Goal: Information Seeking & Learning: Learn about a topic

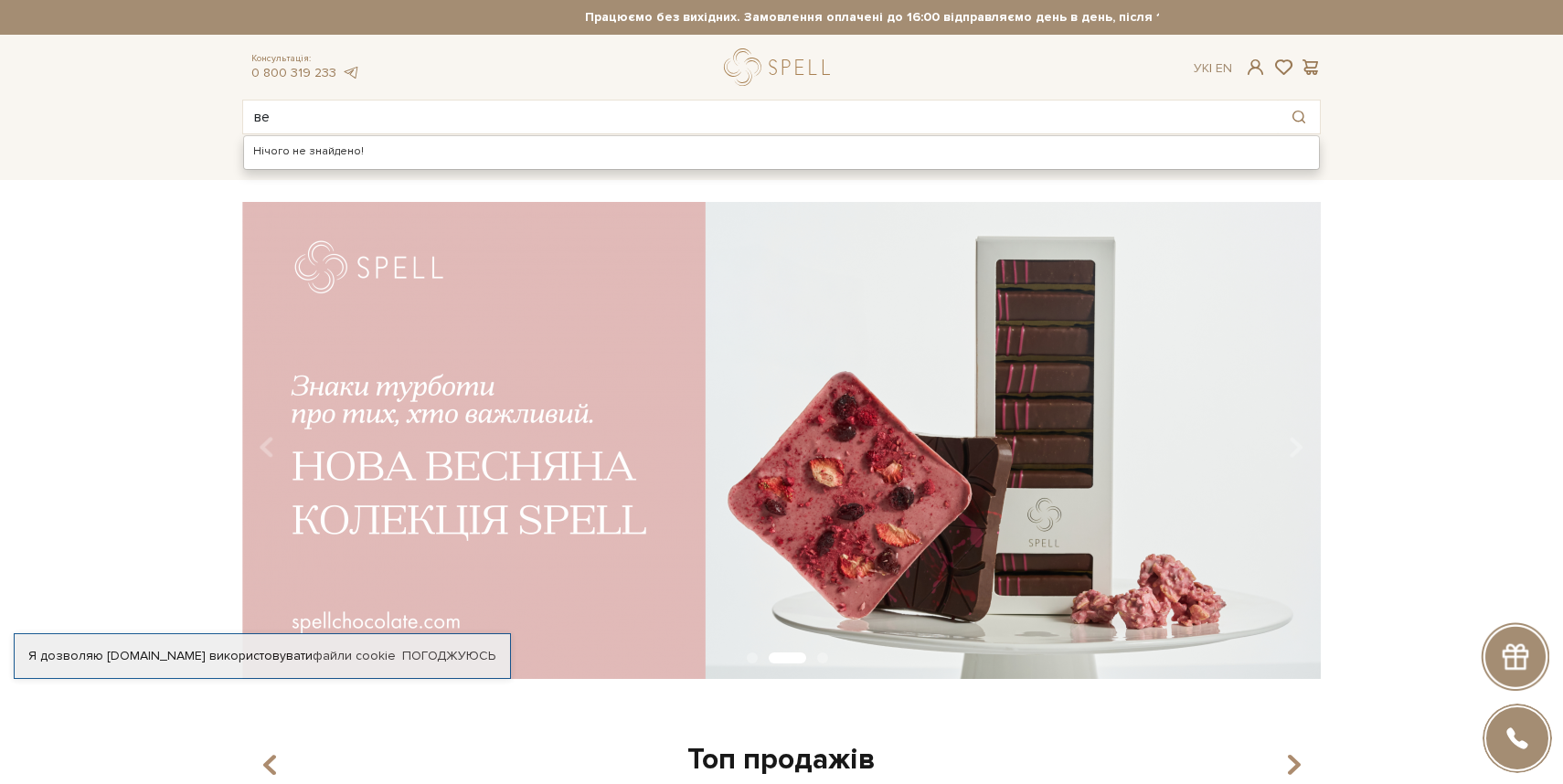
type input "в"
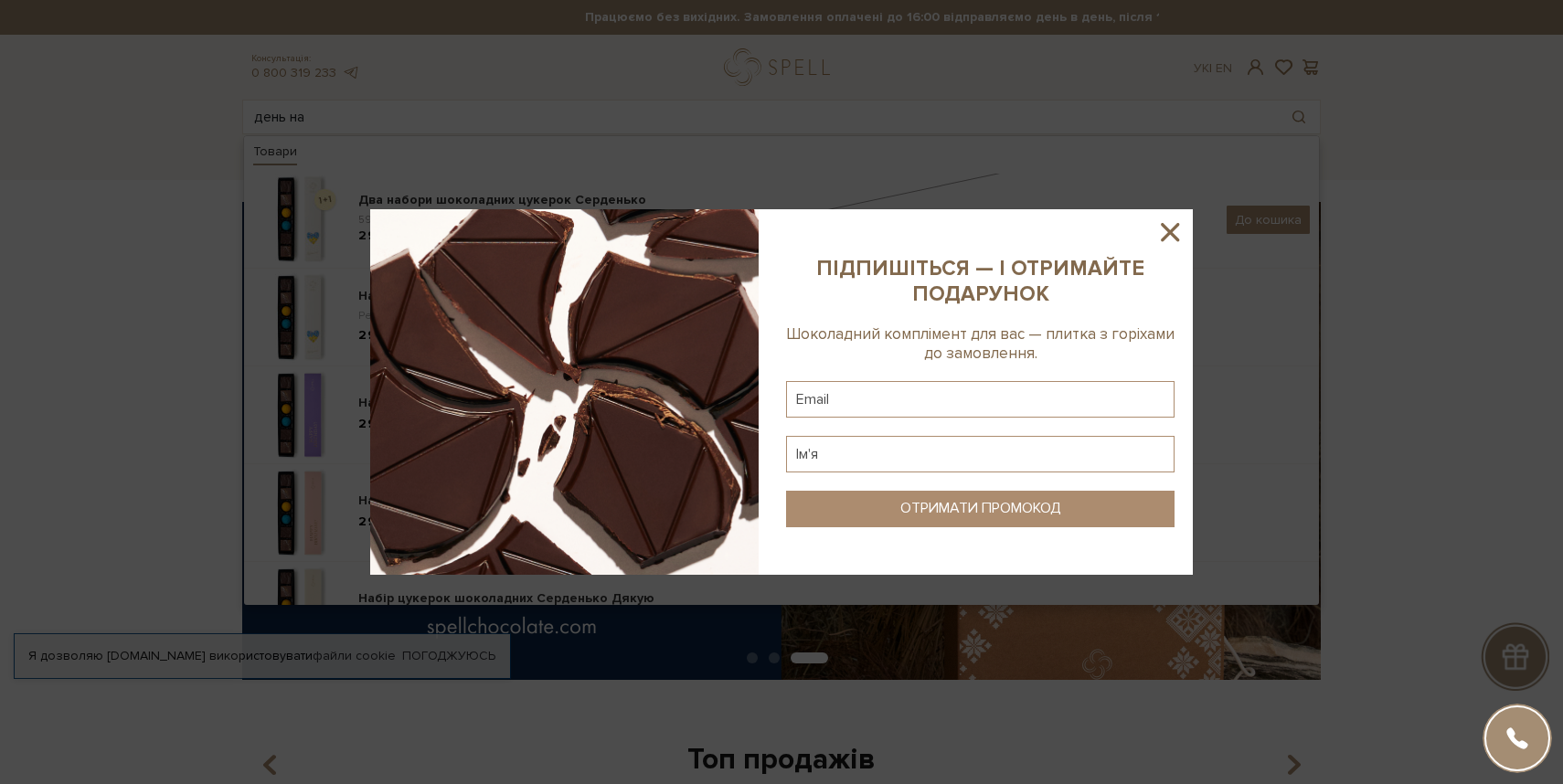
click at [1166, 236] on icon at bounding box center [1169, 232] width 19 height 19
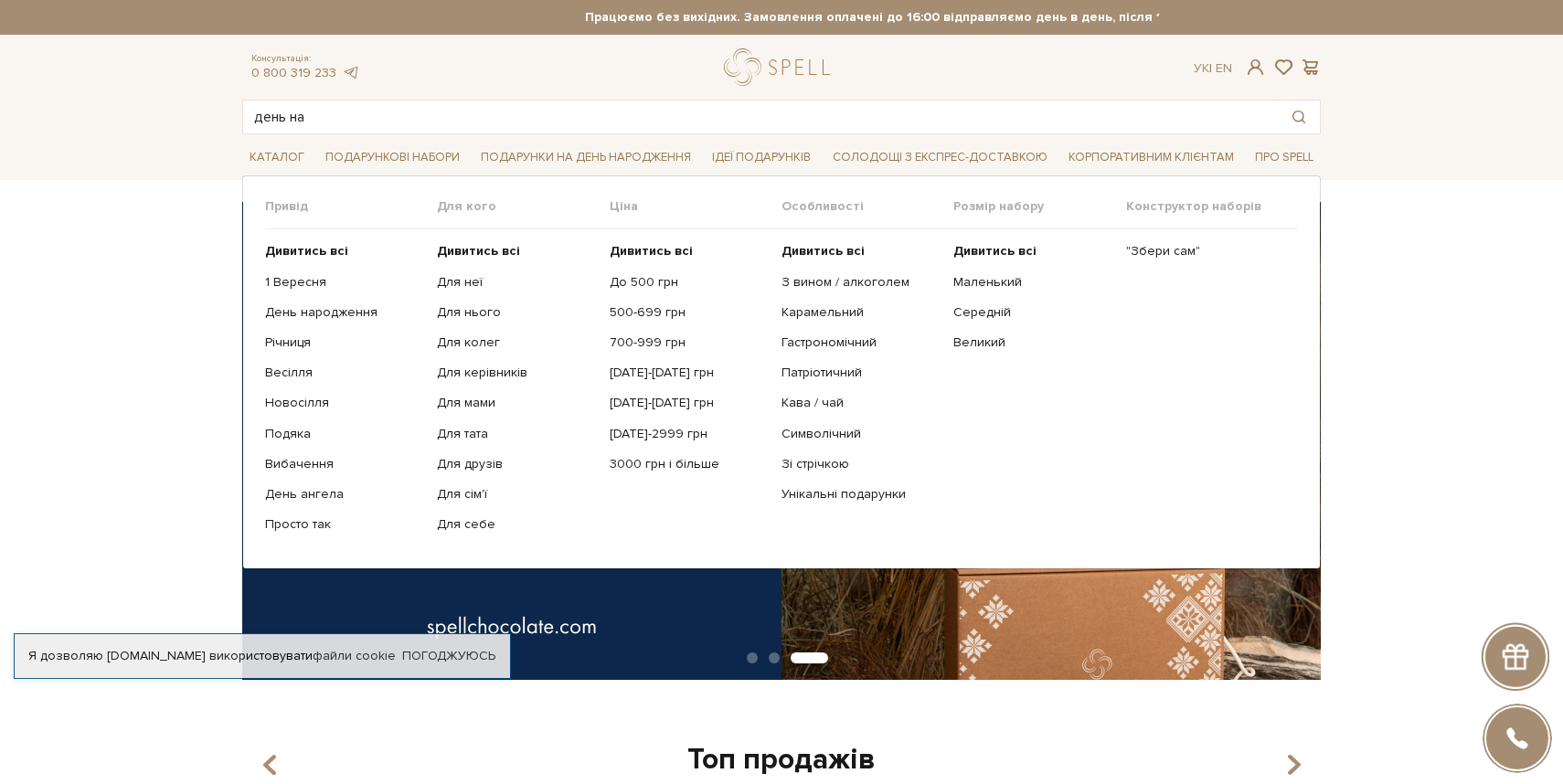
click at [464, 139] on li "Подарункові набори Привід Дивитись всі 1 Вересня День народження" at bounding box center [392, 158] width 149 height 43
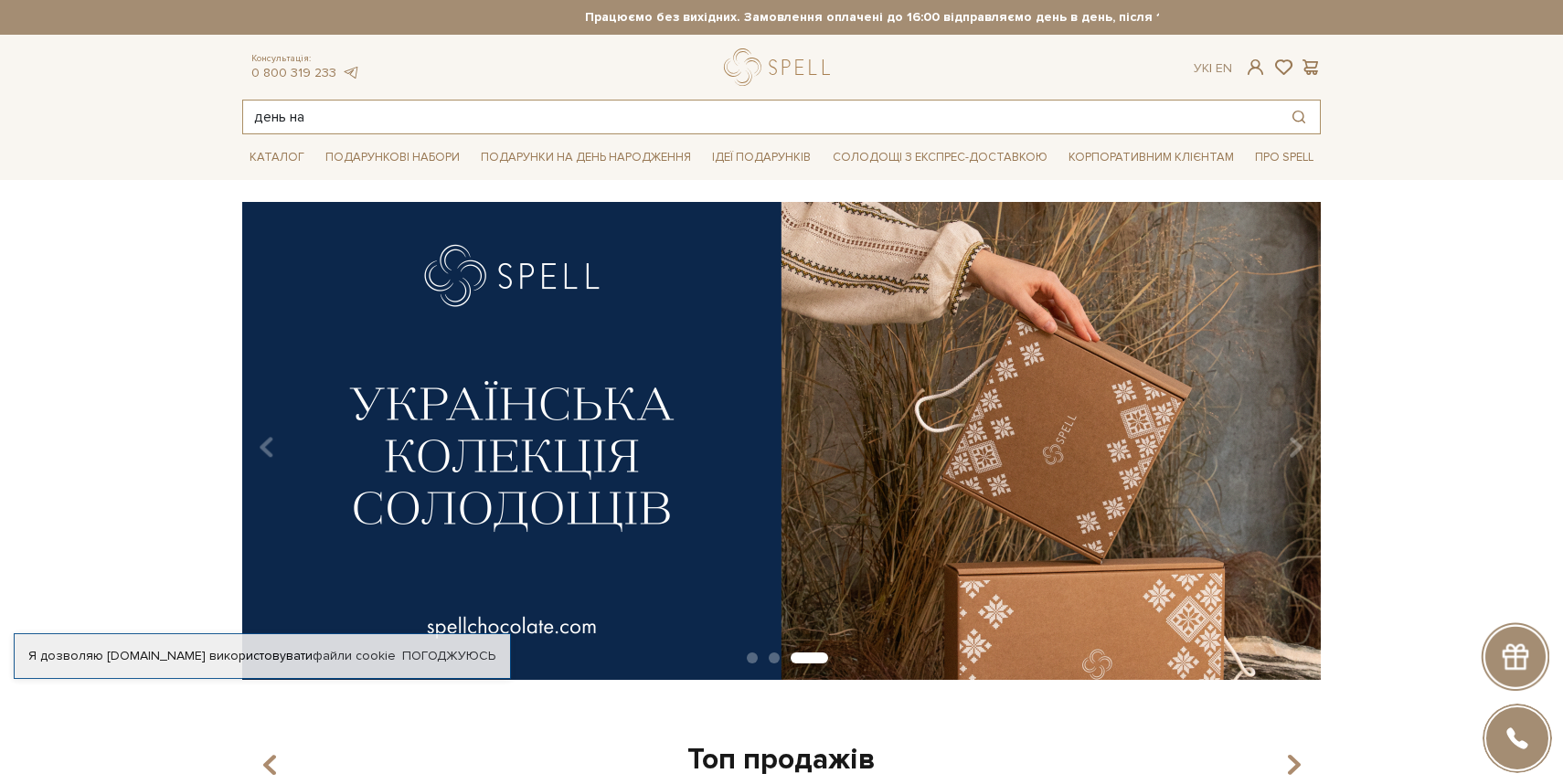
click at [464, 131] on input "день на" at bounding box center [760, 117] width 1035 height 33
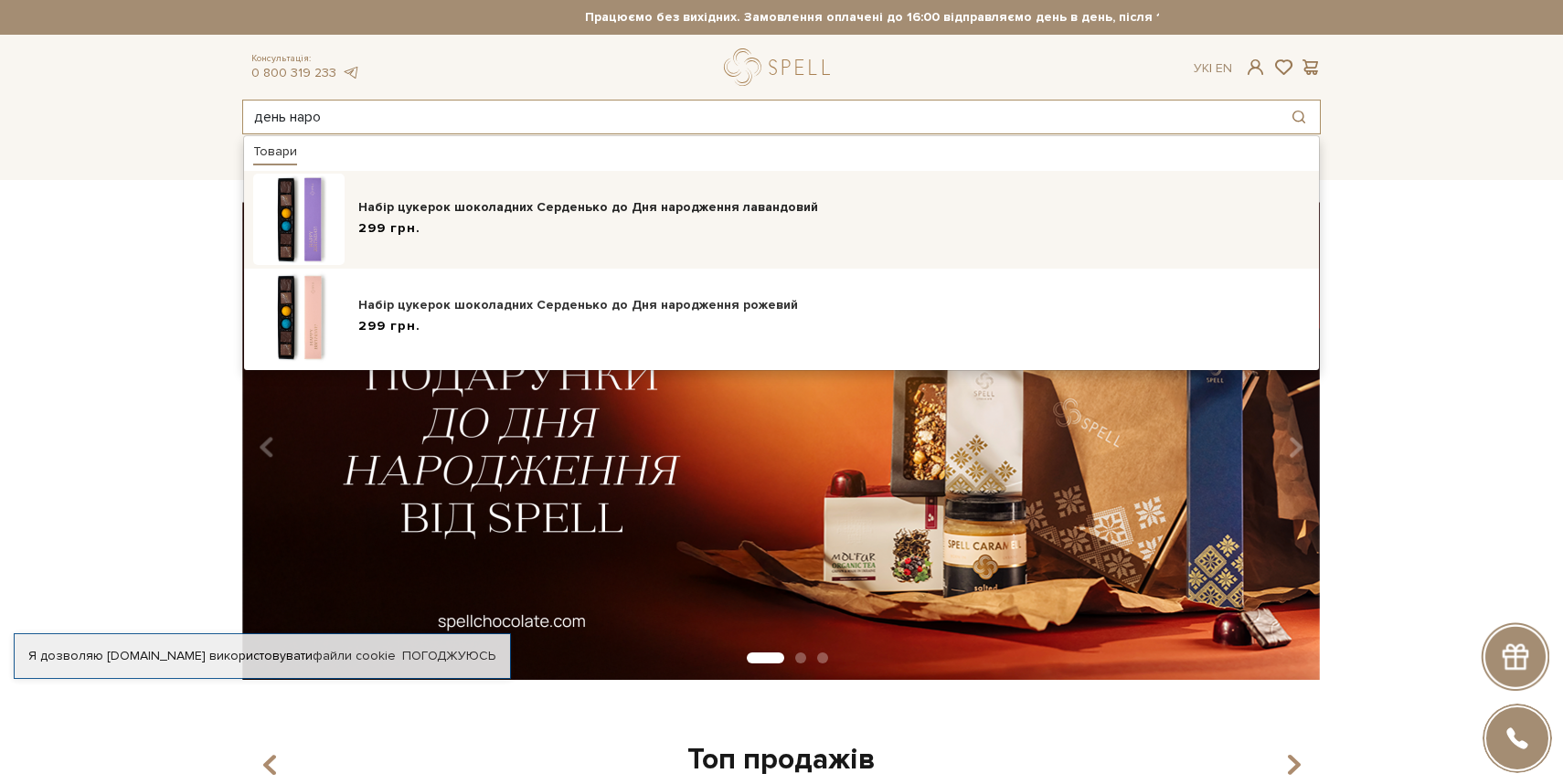
type input "день наро"
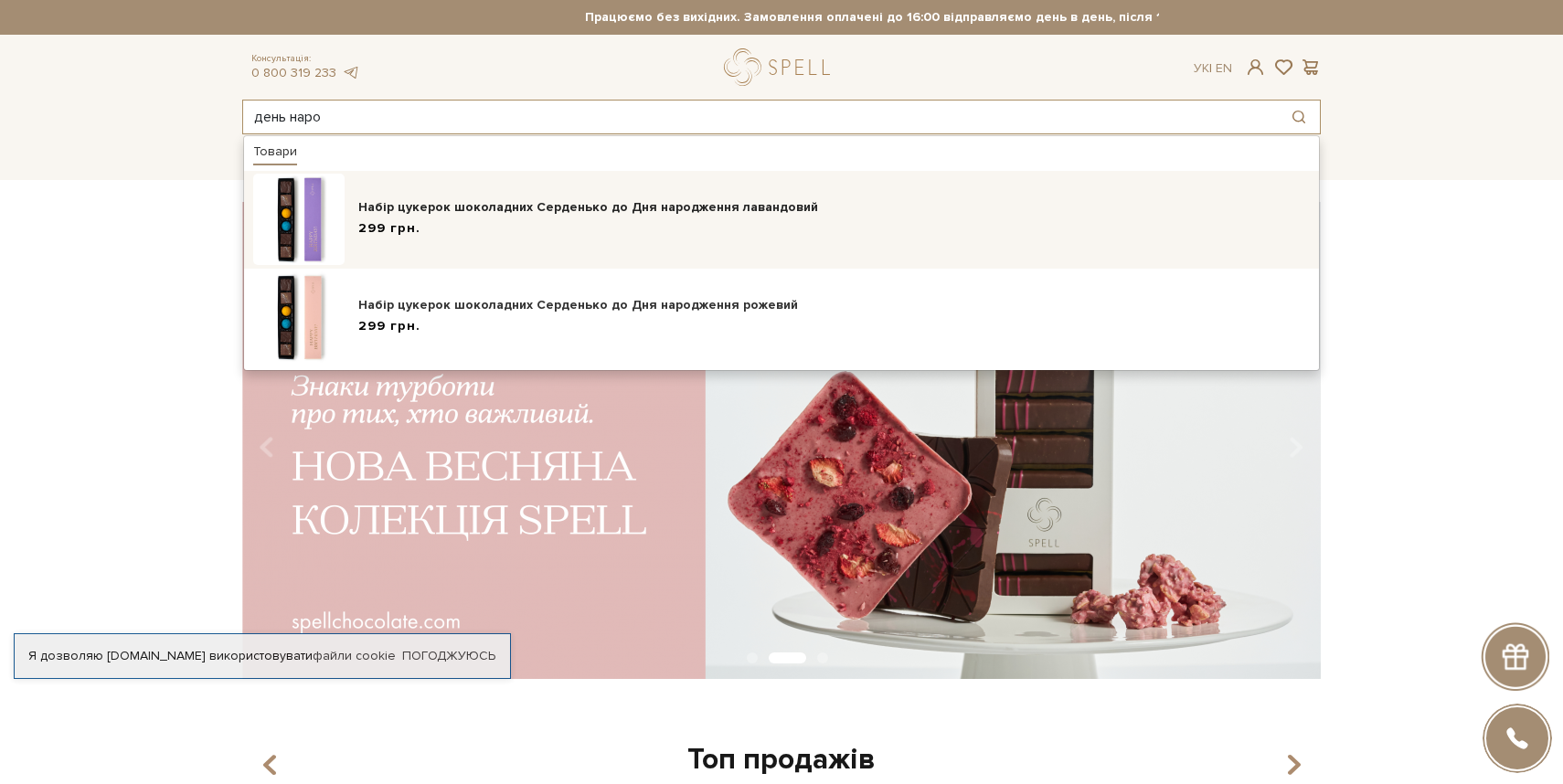
click at [458, 228] on div "299 грн." at bounding box center [834, 229] width 951 height 19
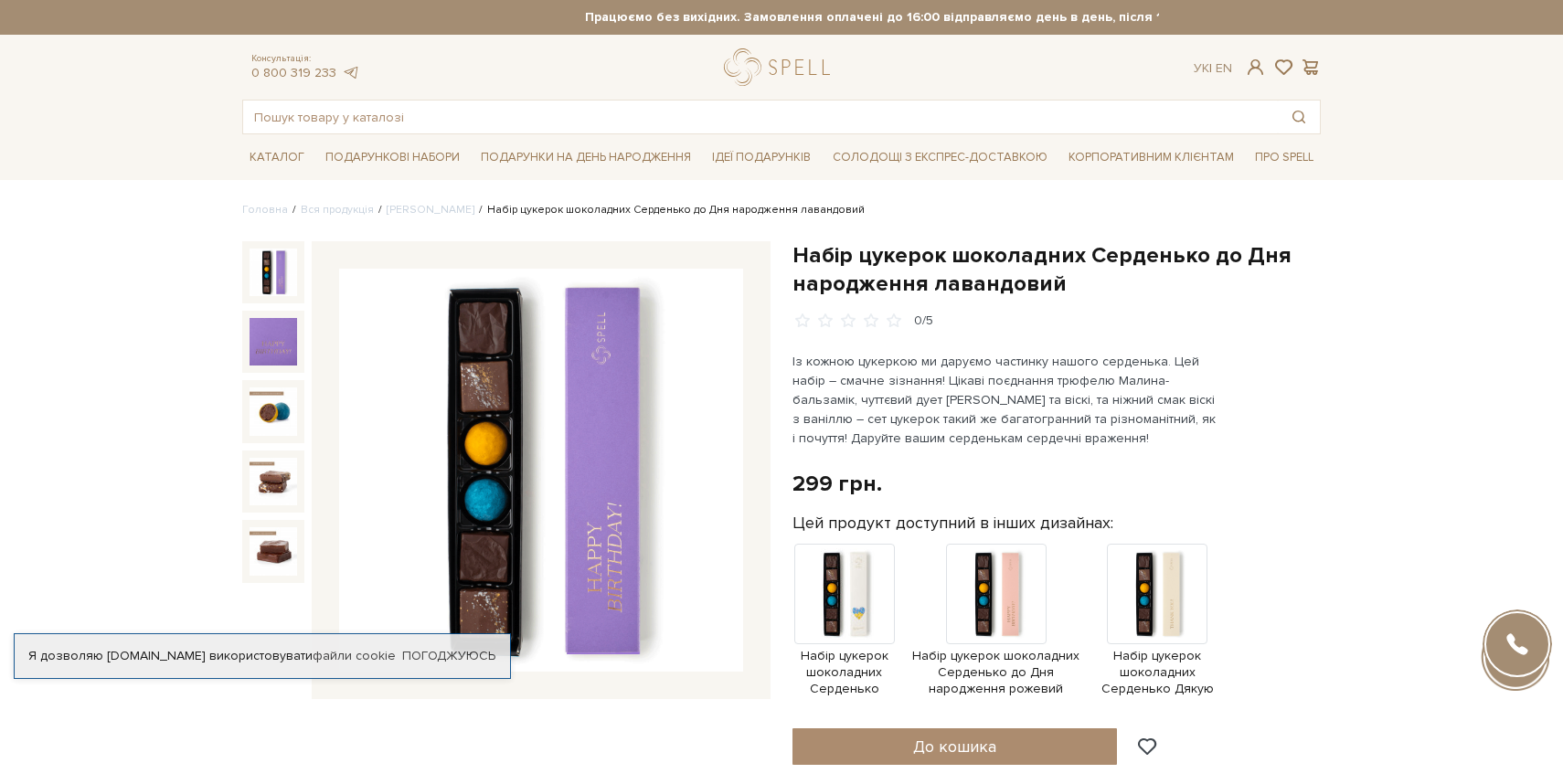
click at [965, 298] on div "Набір цукерок шоколадних Серденько до Дня народження лавандовий 0/5" at bounding box center [1056, 286] width 528 height 90
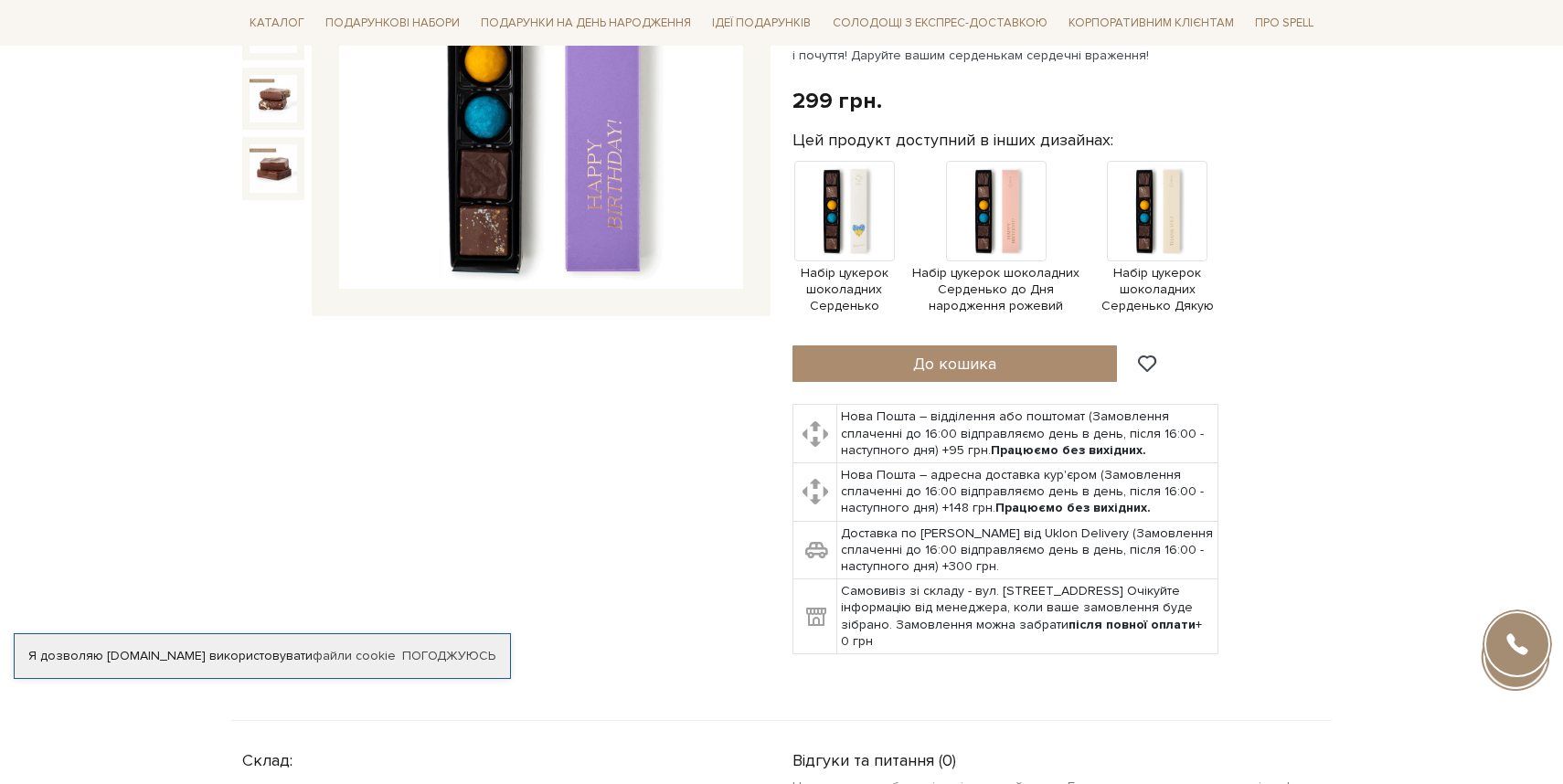
scroll to position [203, 0]
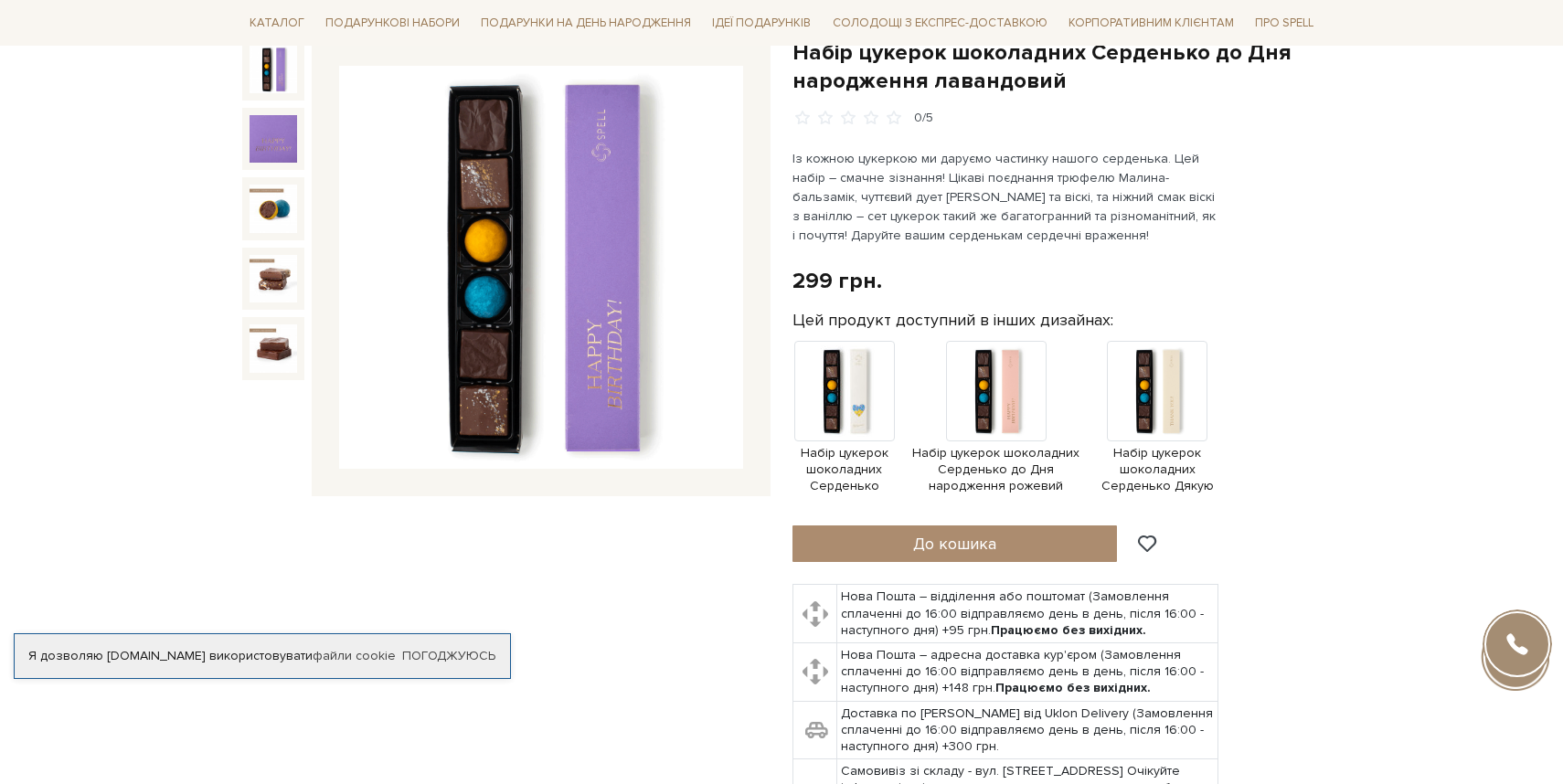
click at [966, 284] on div "299 грн. Оплата частинами:" at bounding box center [1056, 280] width 528 height 28
click at [833, 393] on img at bounding box center [844, 391] width 100 height 100
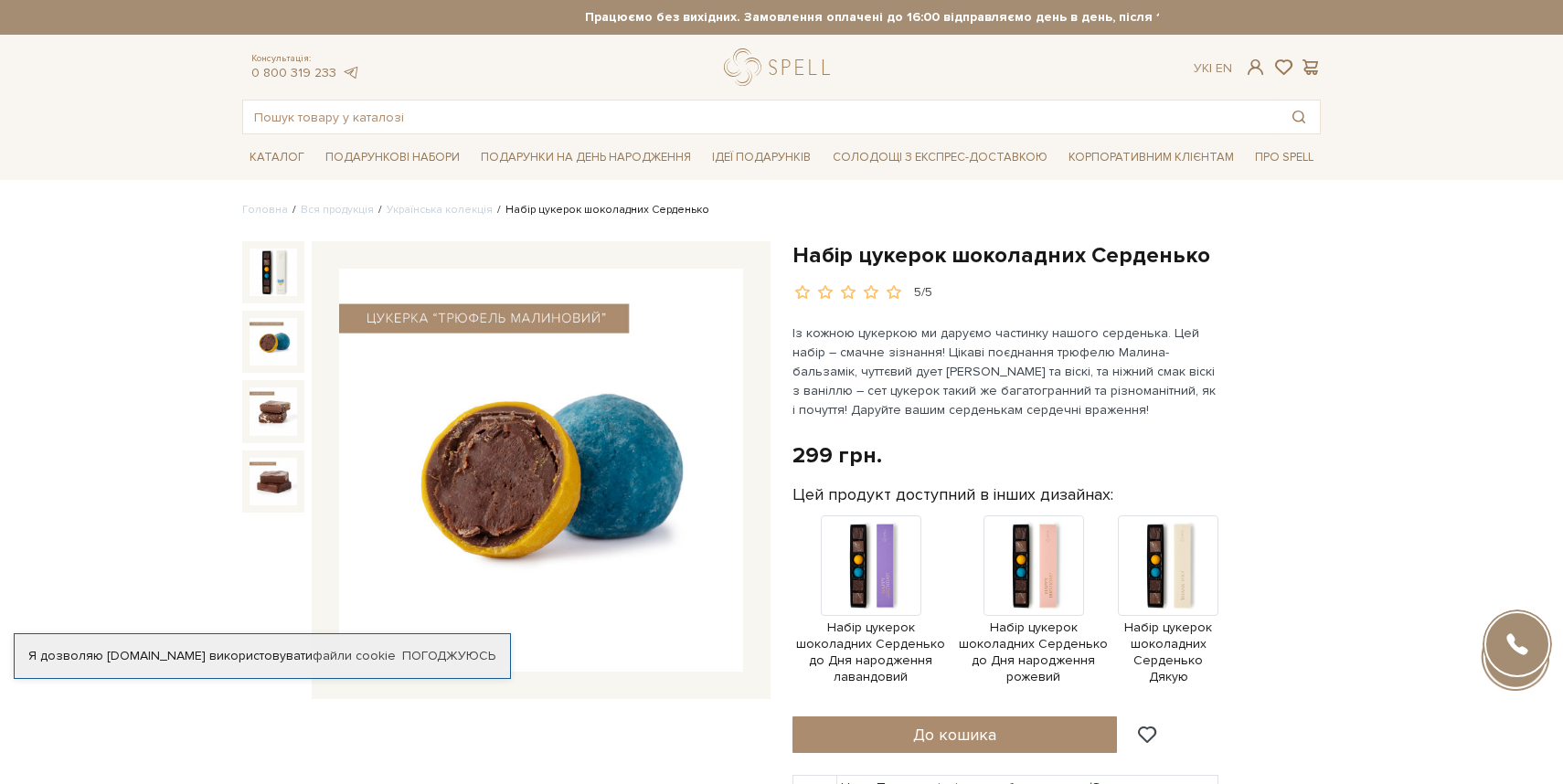
click at [274, 343] on img at bounding box center [273, 341] width 48 height 48
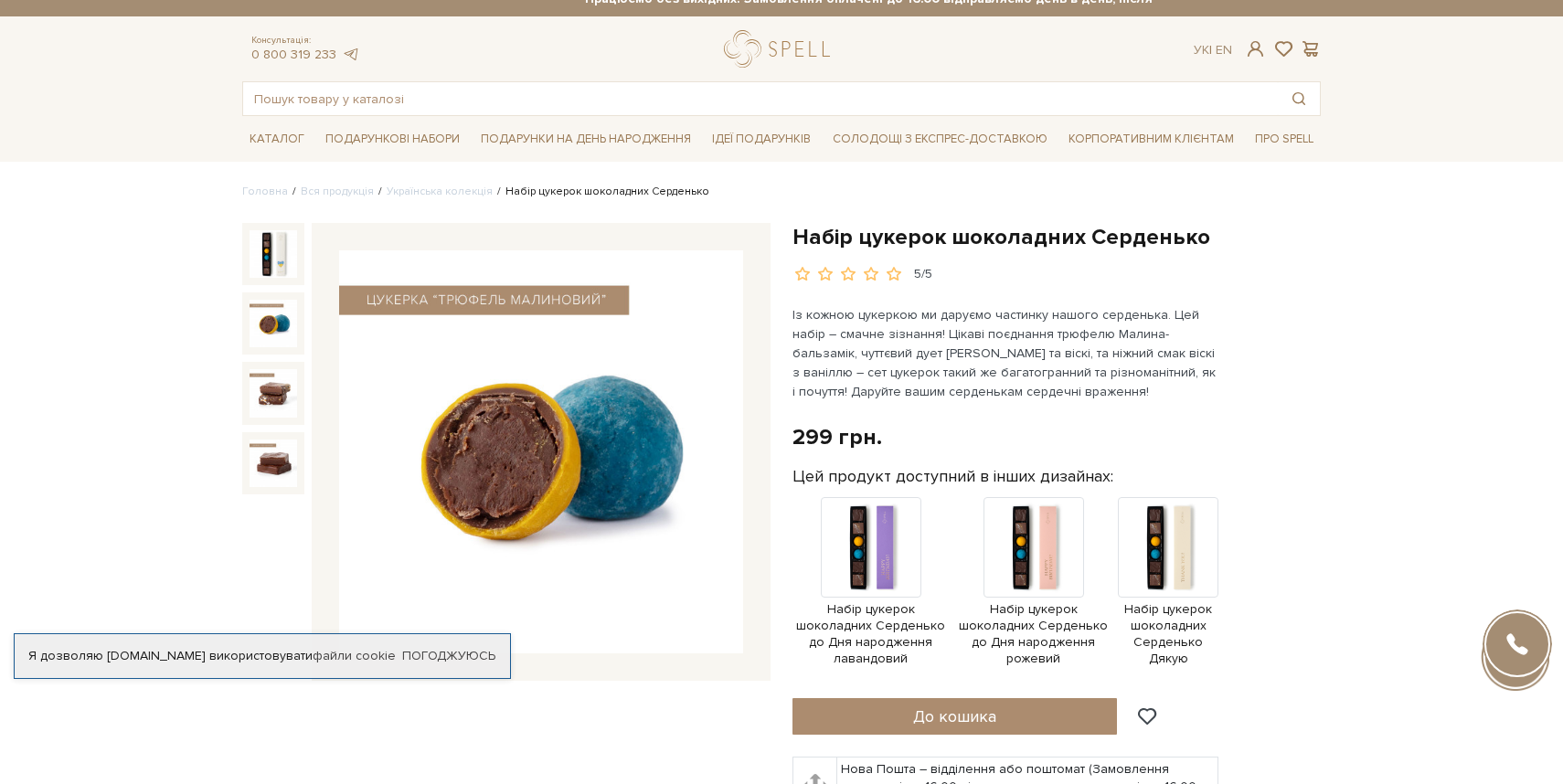
scroll to position [23, 0]
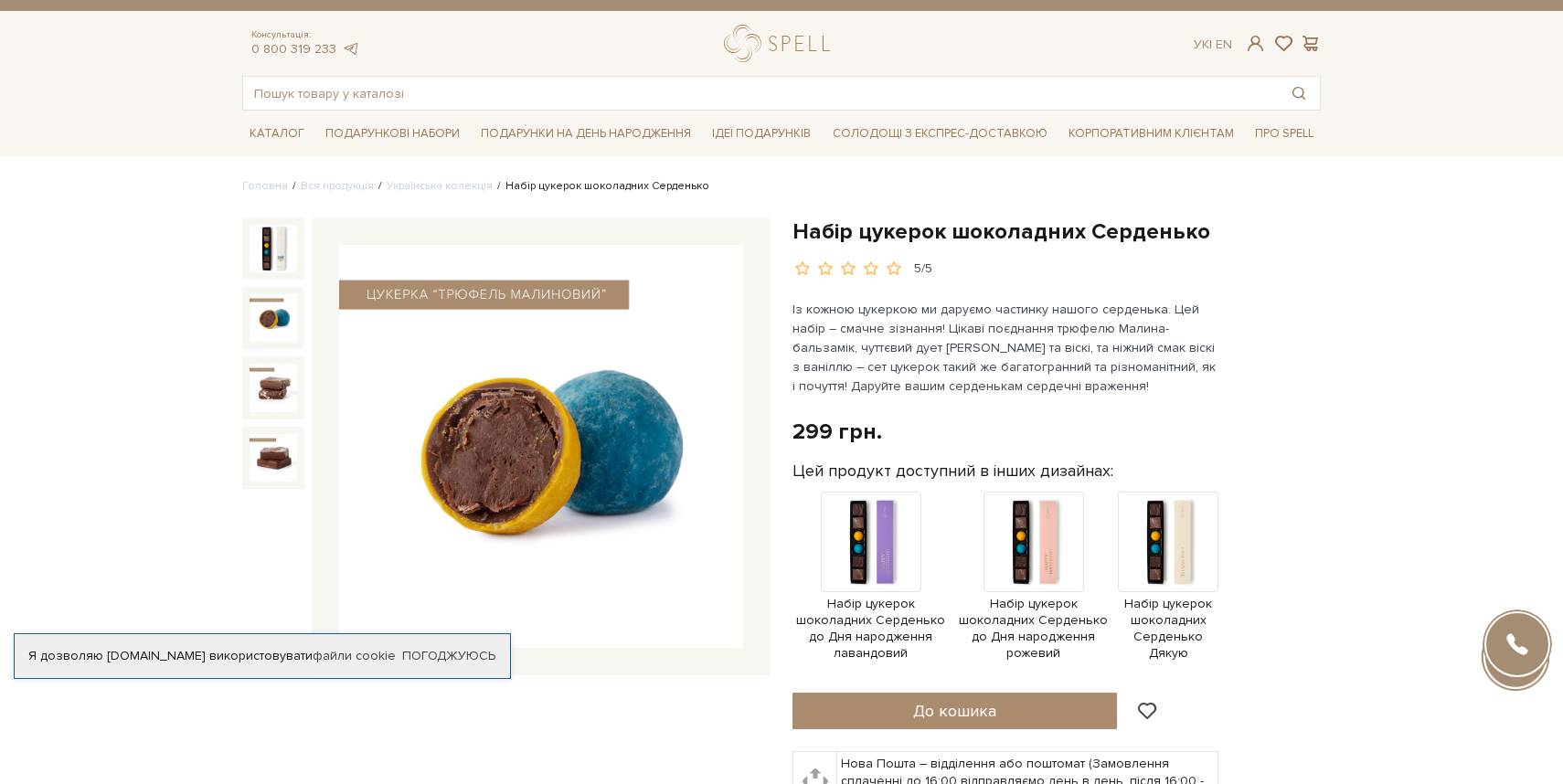
click at [863, 355] on p "Із кожною цукеркою ми даруємо частинку нашого серденька. Цей набір – смачне зіз…" at bounding box center [1007, 348] width 429 height 95
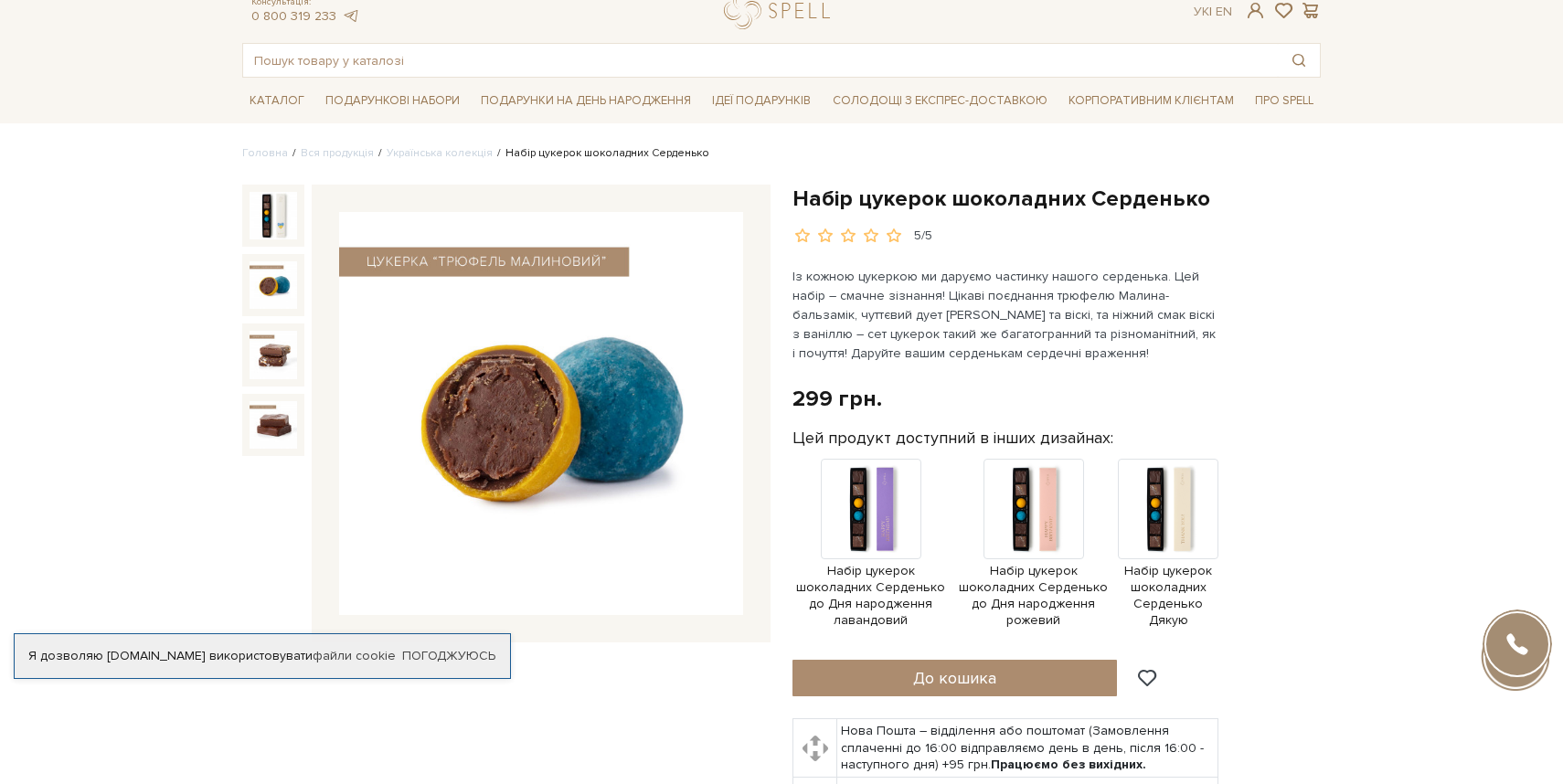
scroll to position [60, 0]
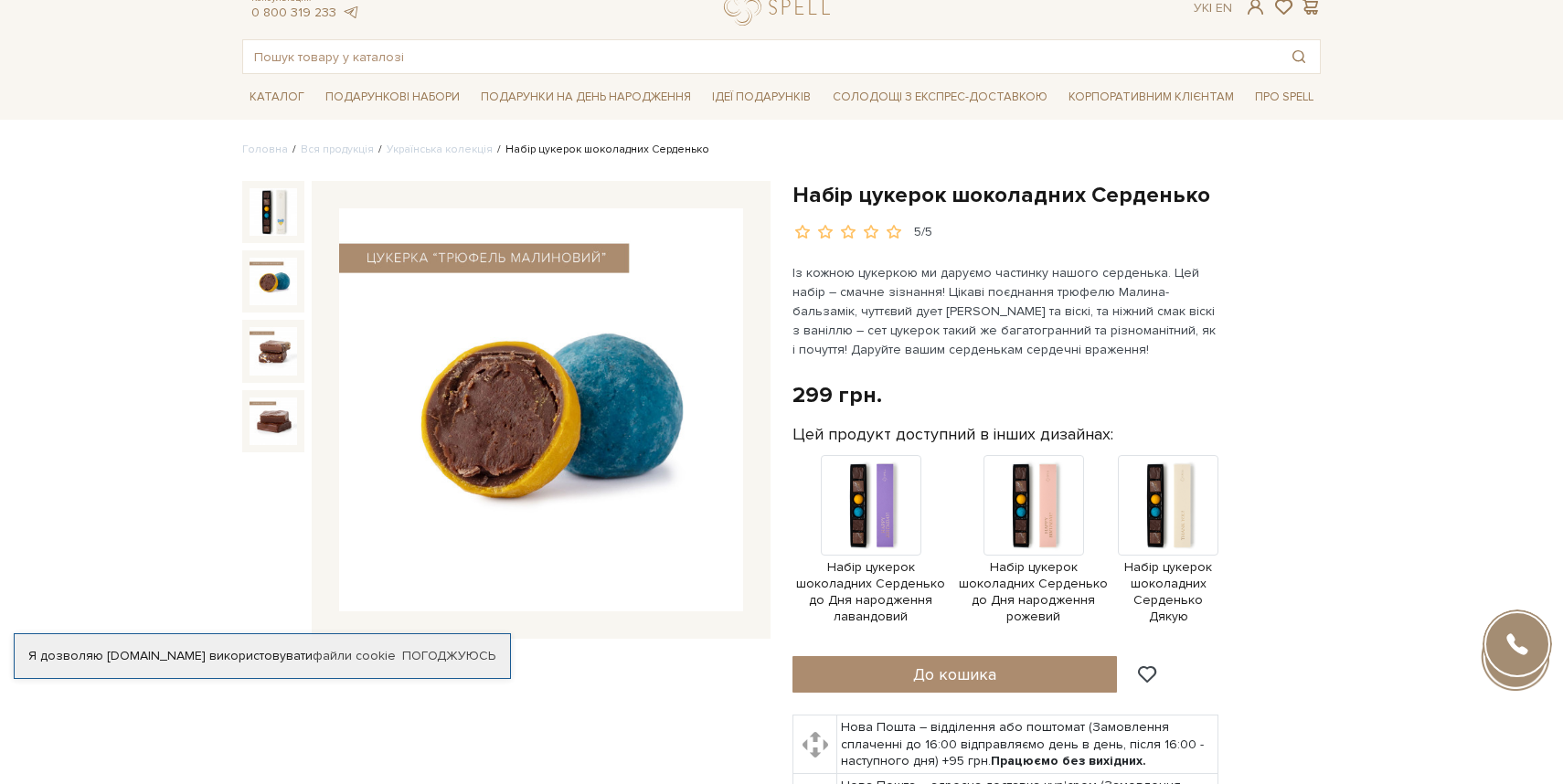
click at [1115, 492] on div "Набір цукерок шоколадних Серденько до Дня народження лавандовий Набір цукерок ш…" at bounding box center [1005, 544] width 426 height 180
click at [1149, 498] on img at bounding box center [1167, 504] width 100 height 100
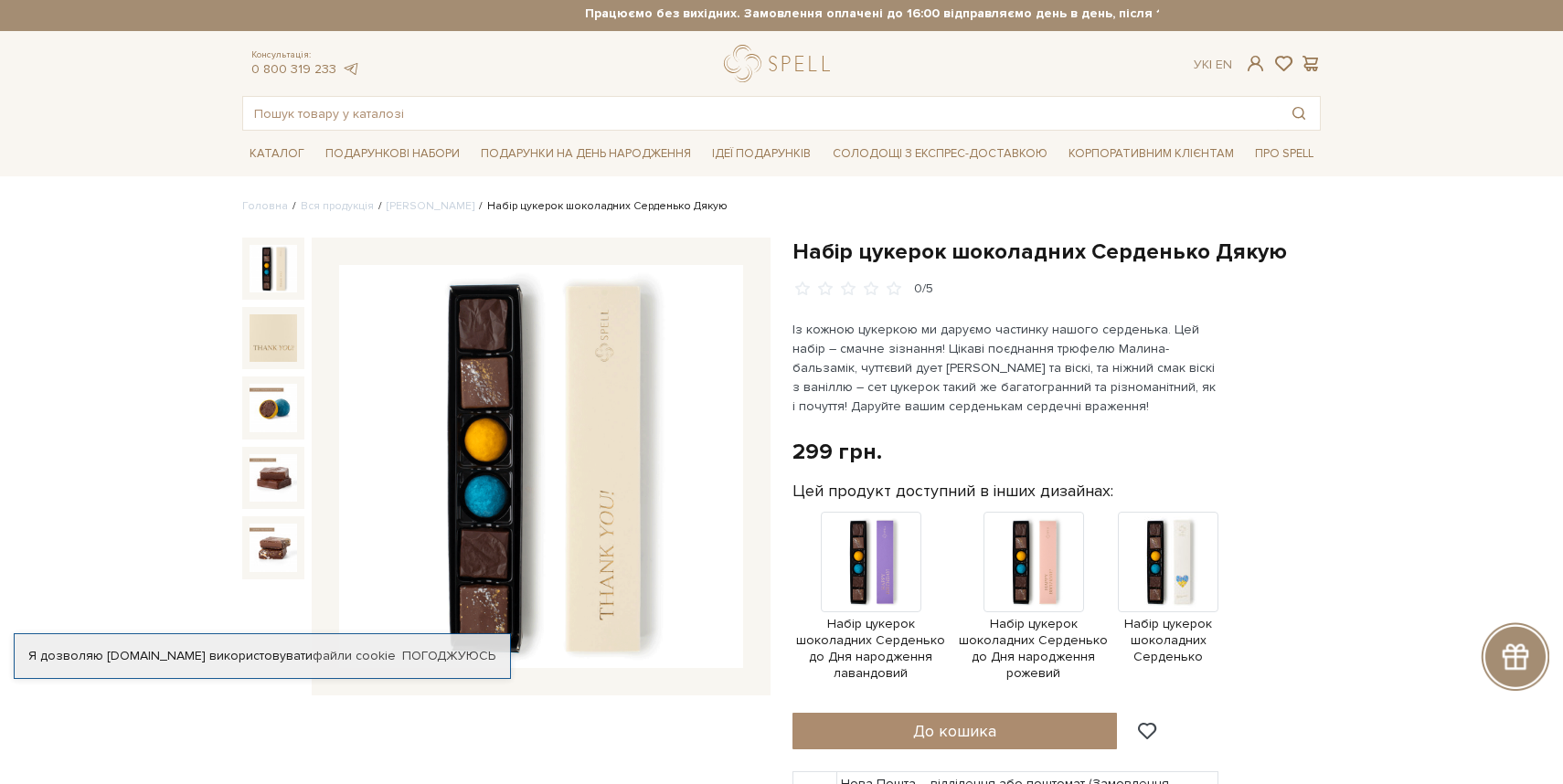
click at [1046, 359] on p "Із кожною цукеркою ми даруємо частинку нашого серденька. Цей набір – смачне зіз…" at bounding box center [1007, 367] width 429 height 95
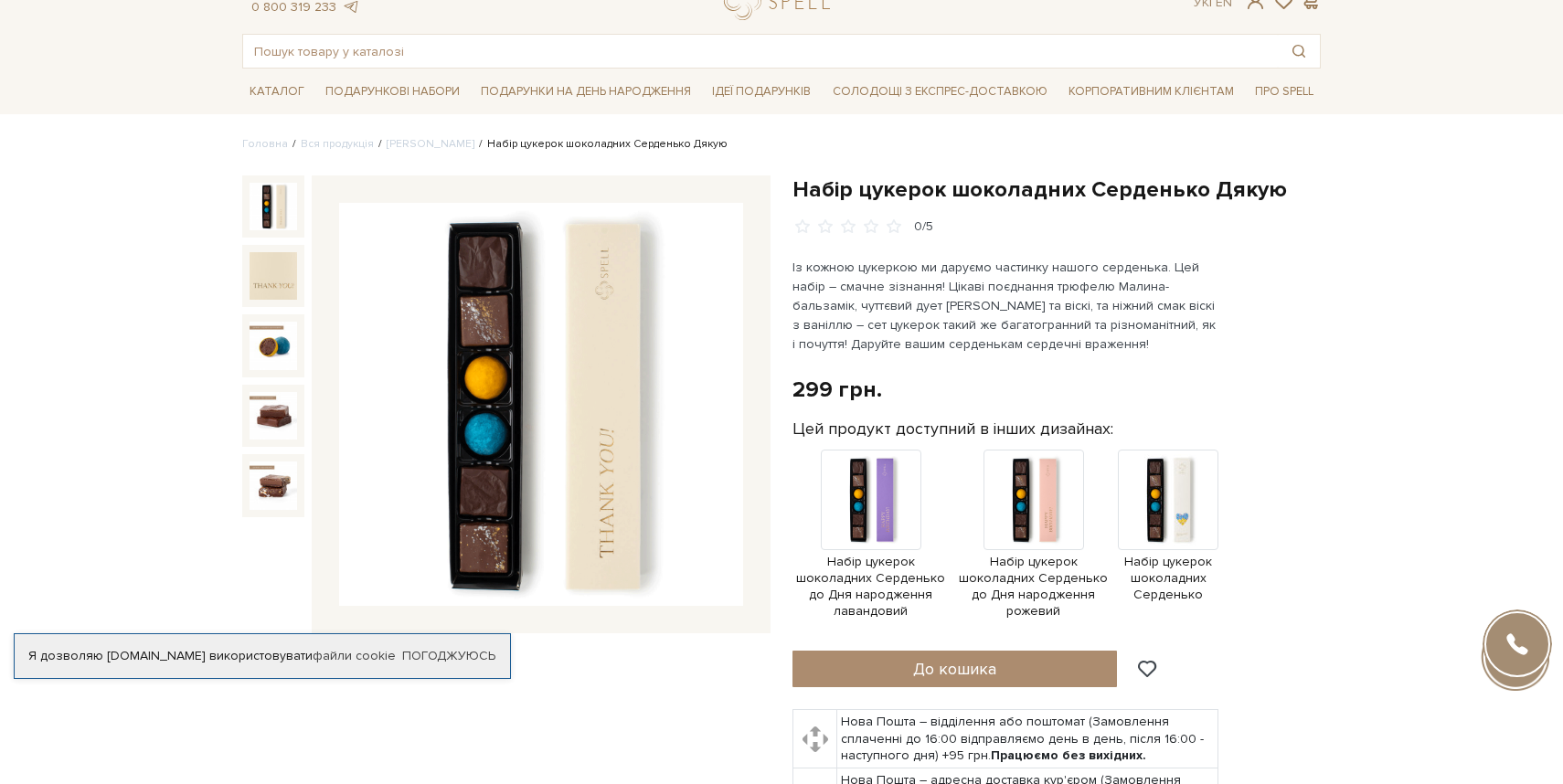
click at [1046, 360] on div "Набір цукерок шоколадних Серденько Дякую 0/5" at bounding box center [1056, 567] width 528 height 784
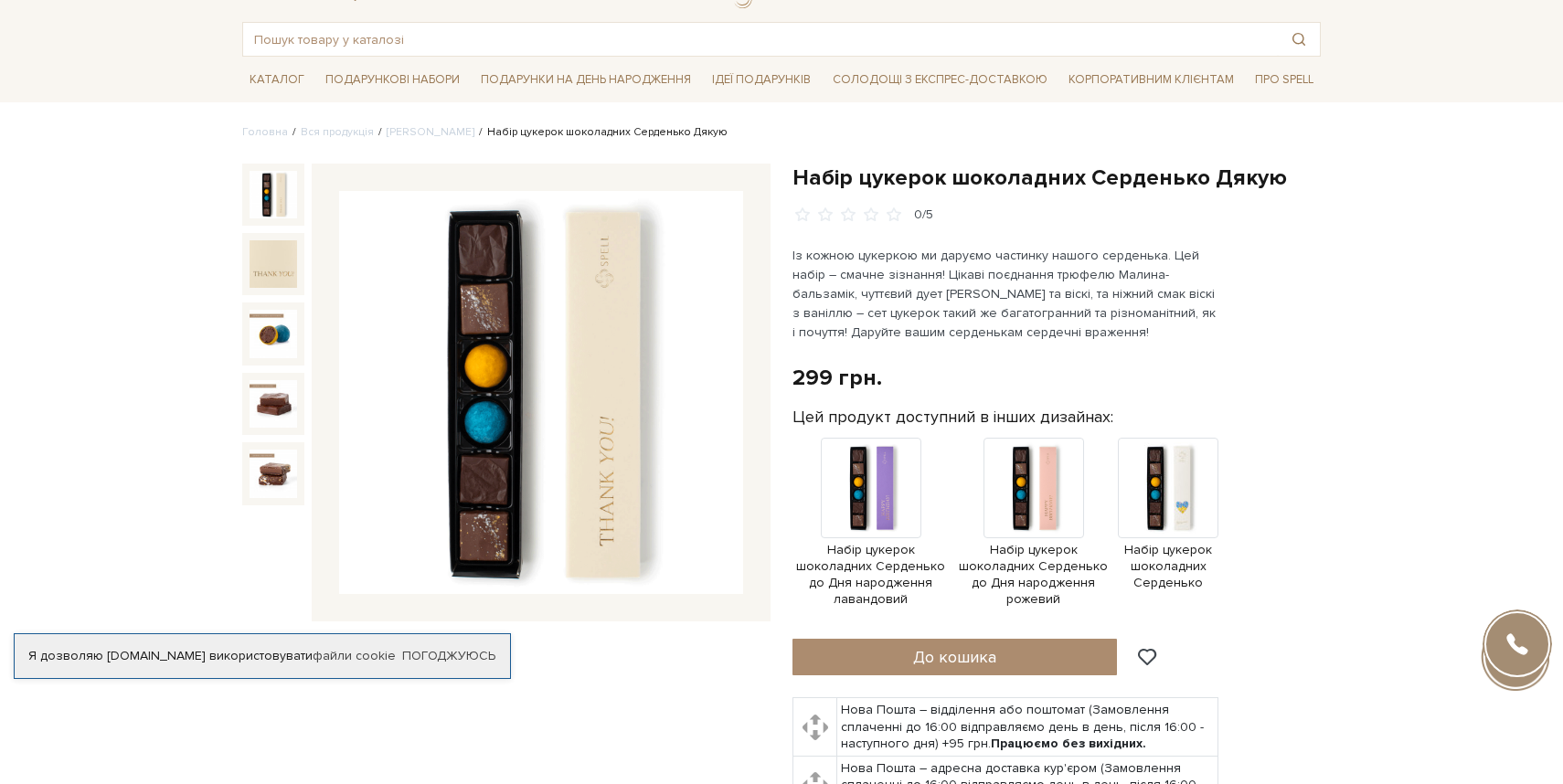
click at [1108, 490] on div "Набір цукерок шоколадних Серденько до Дня народження рожевий" at bounding box center [1034, 522] width 150 height 170
click at [1046, 496] on img at bounding box center [1033, 487] width 100 height 100
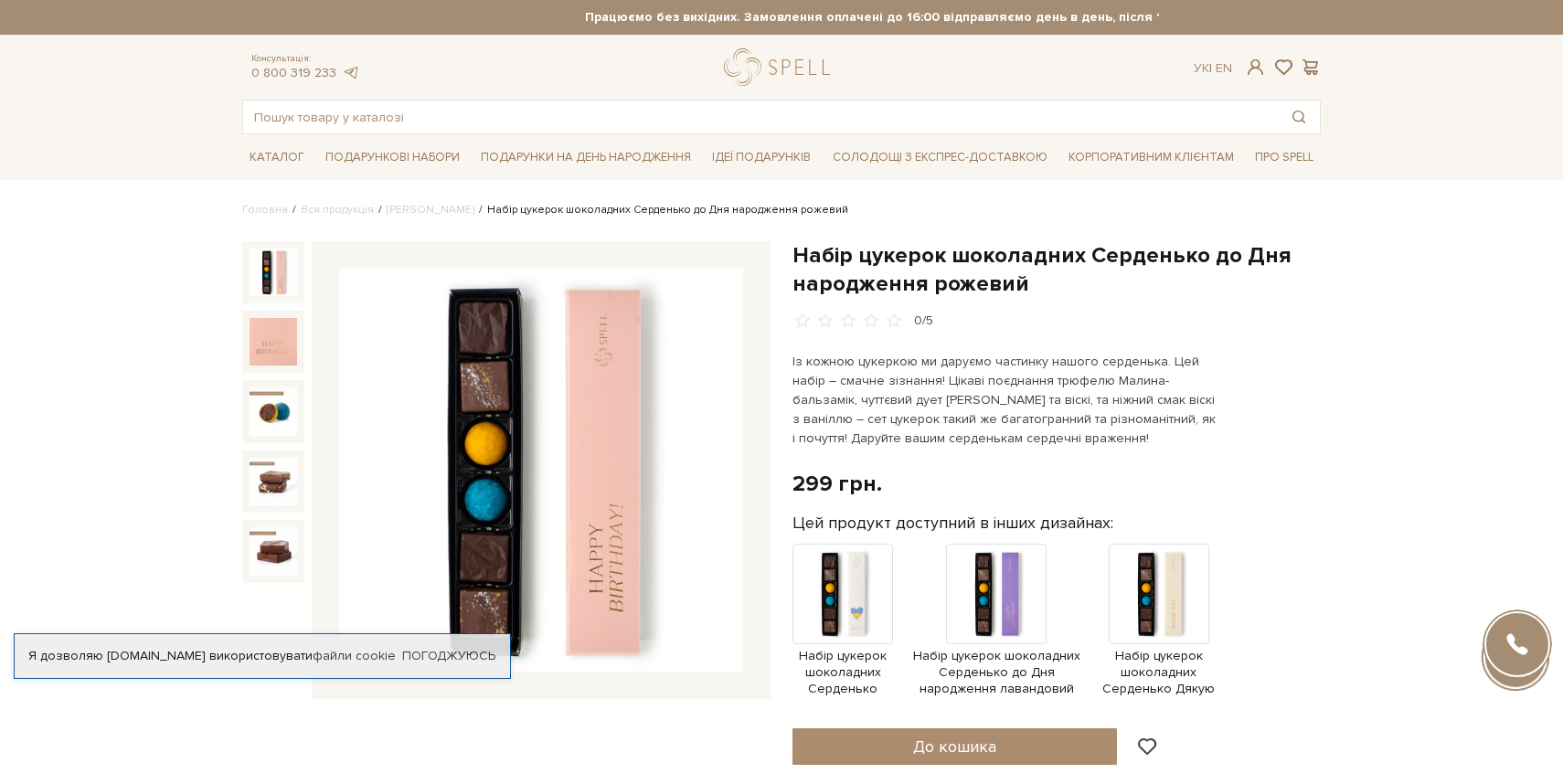
click at [1046, 496] on div "299 грн. Оплата частинами:" at bounding box center [1056, 483] width 528 height 28
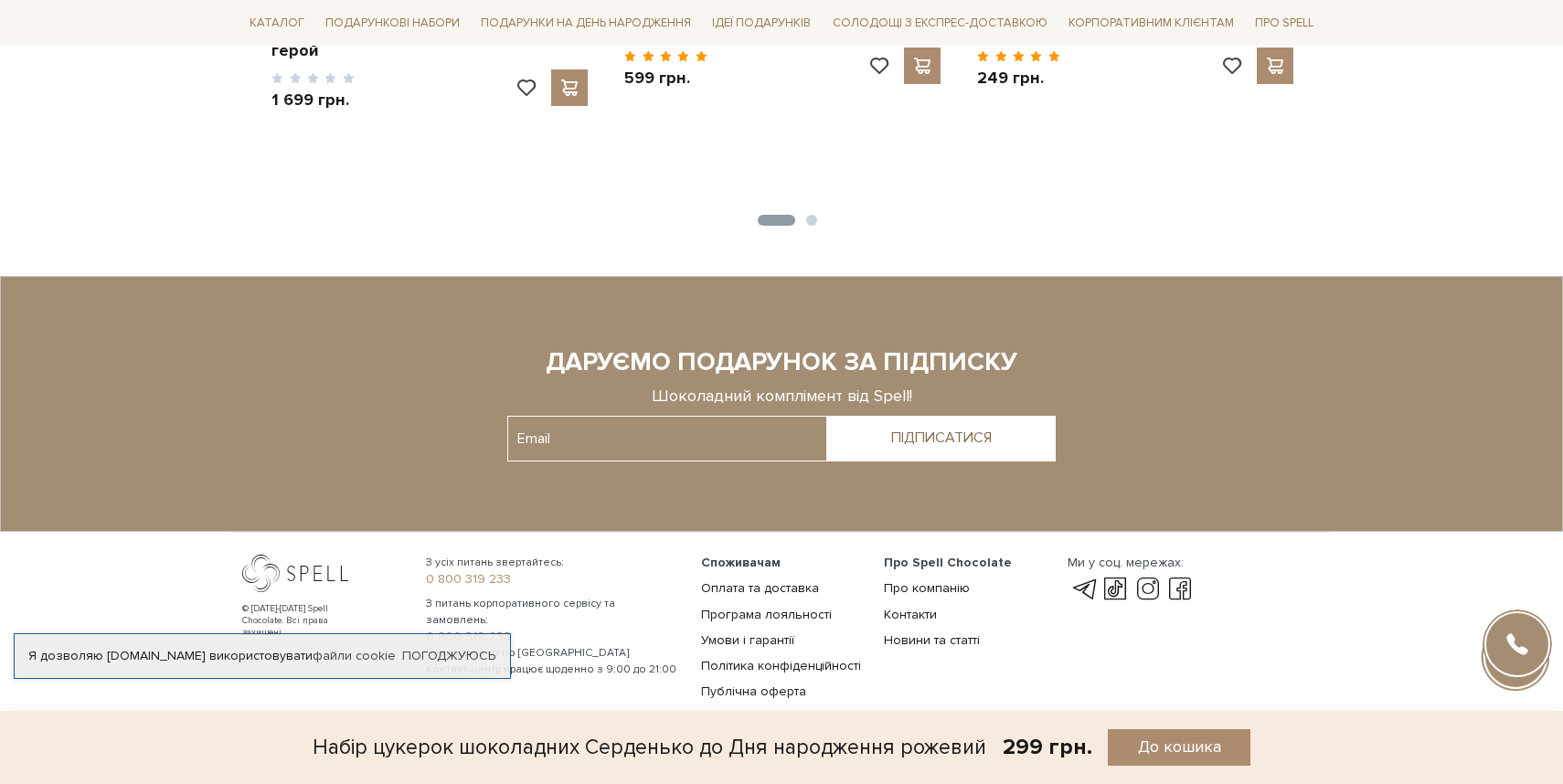
scroll to position [3278, 0]
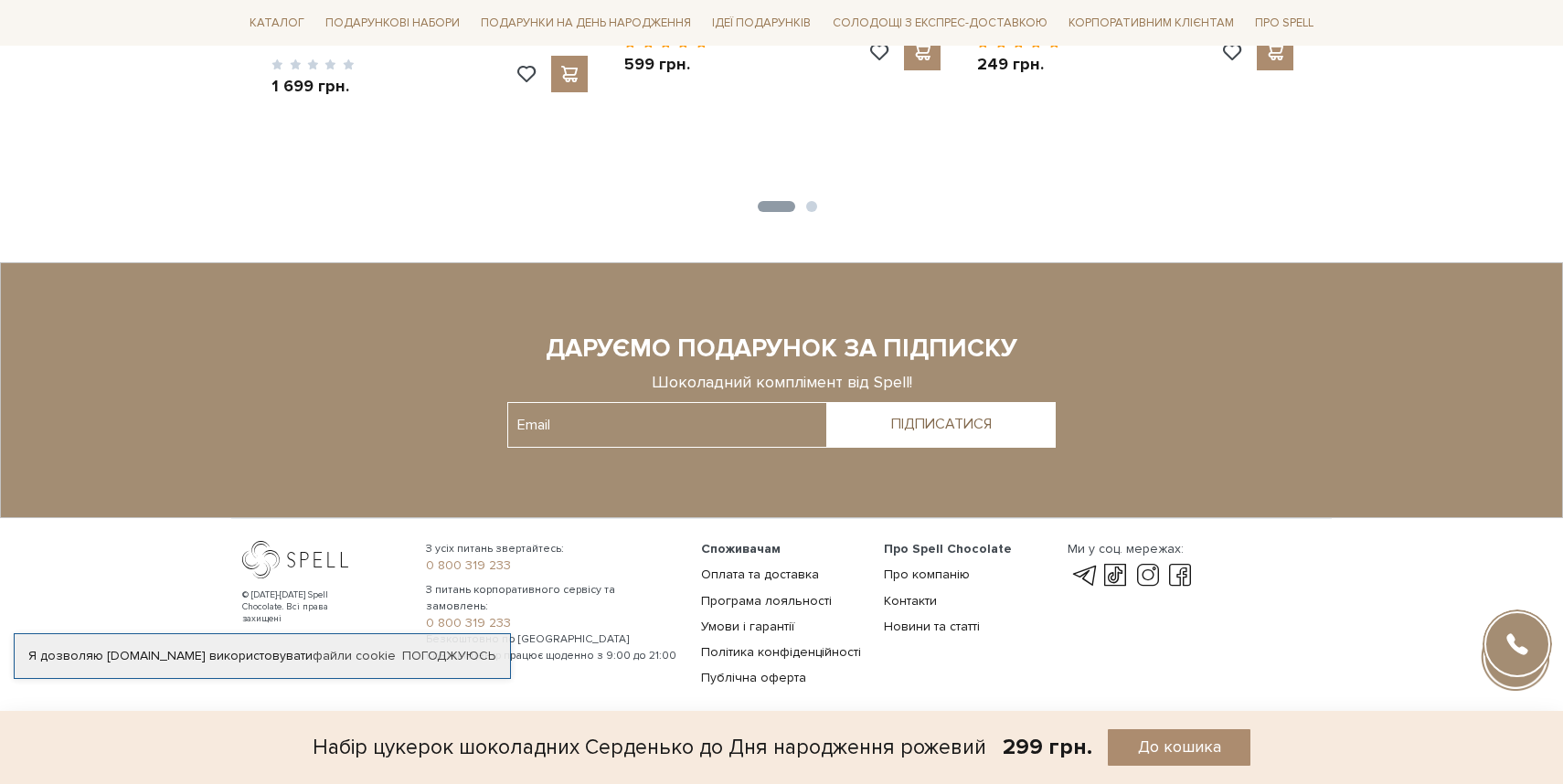
click at [1014, 481] on sys-container-static at bounding box center [782, 390] width 1563 height 256
click at [900, 485] on sys-container-static at bounding box center [782, 390] width 1563 height 256
click at [456, 633] on div "Я дозволяю spellchocolate.com використовувати файли cookie Погоджуюсь" at bounding box center [262, 655] width 497 height 46
click at [458, 648] on link "Погоджуюсь" at bounding box center [449, 655] width 94 height 17
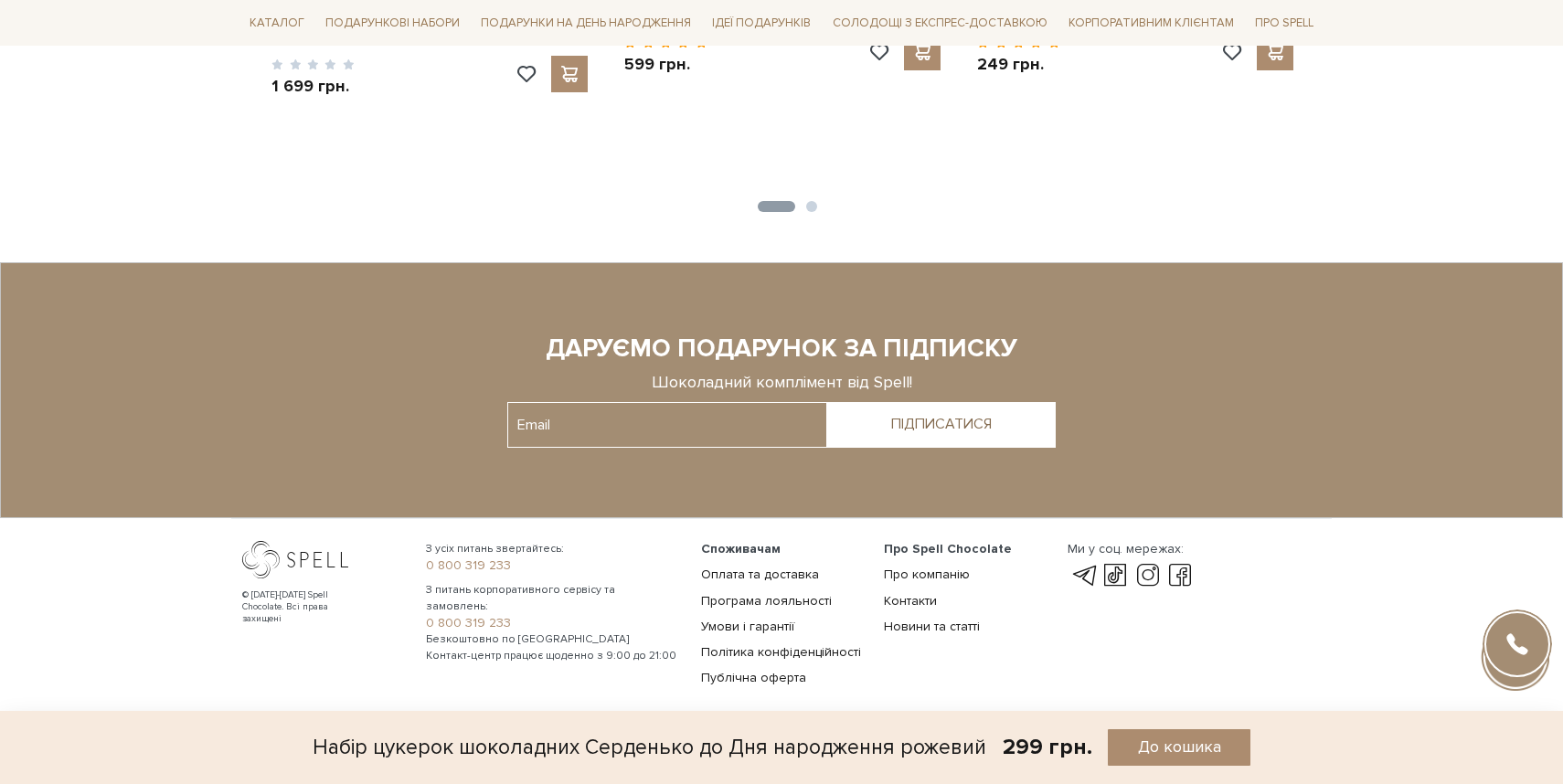
click at [368, 392] on div at bounding box center [781, 390] width 1451 height 126
click at [910, 566] on link "Про компанію" at bounding box center [927, 574] width 86 height 16
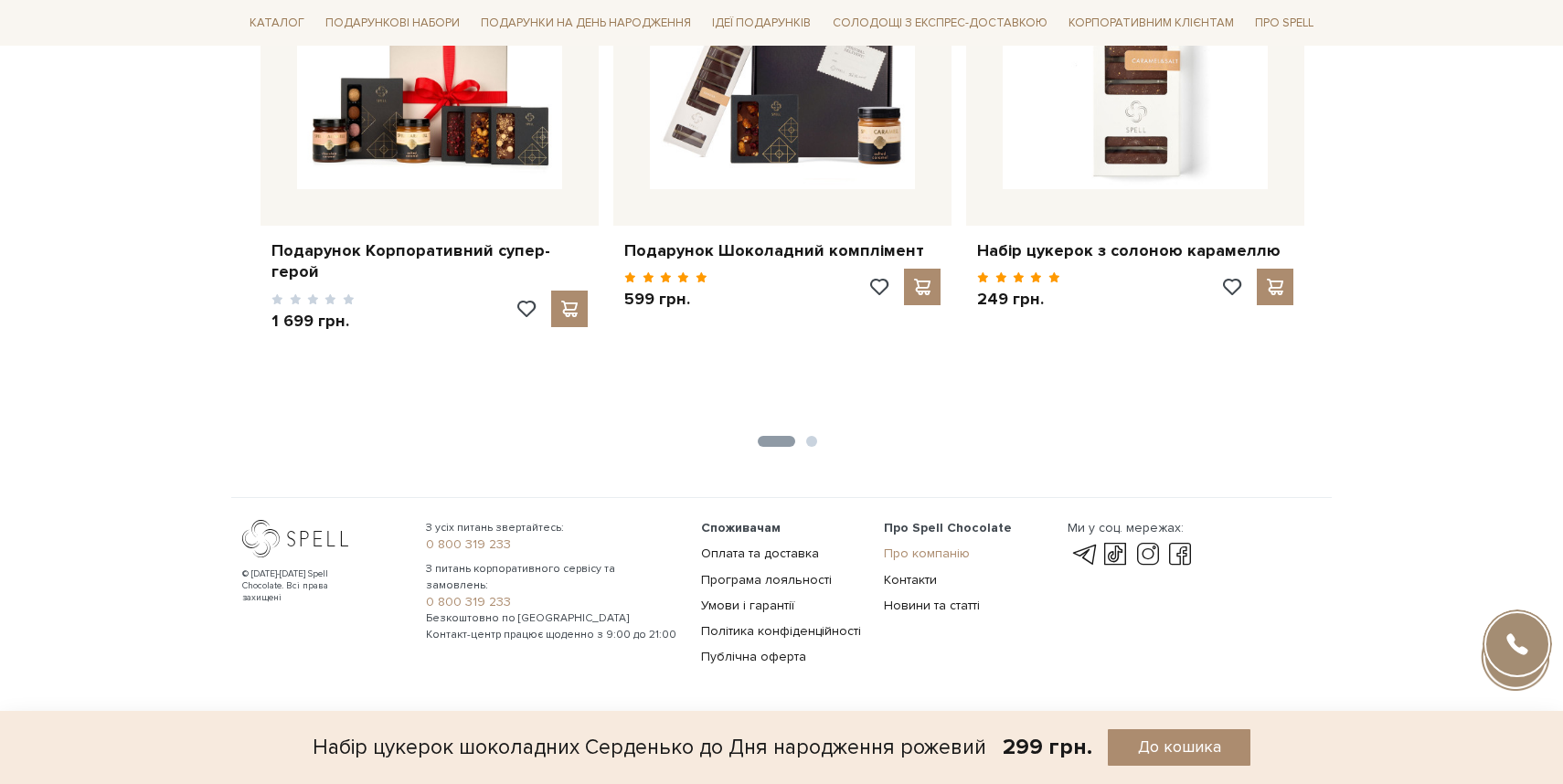
scroll to position [3022, 0]
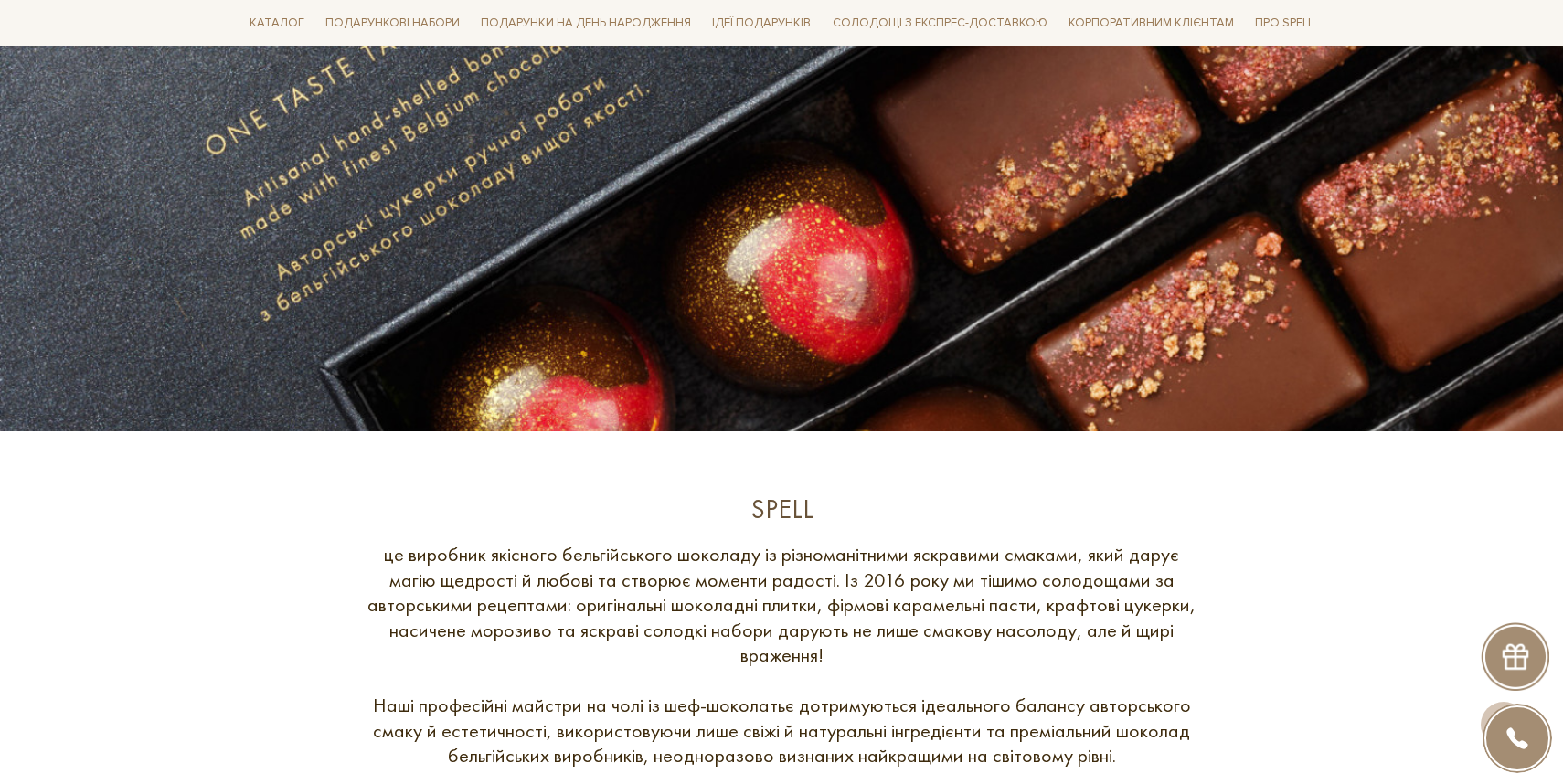
click at [885, 509] on div "Spell" at bounding box center [781, 509] width 841 height 36
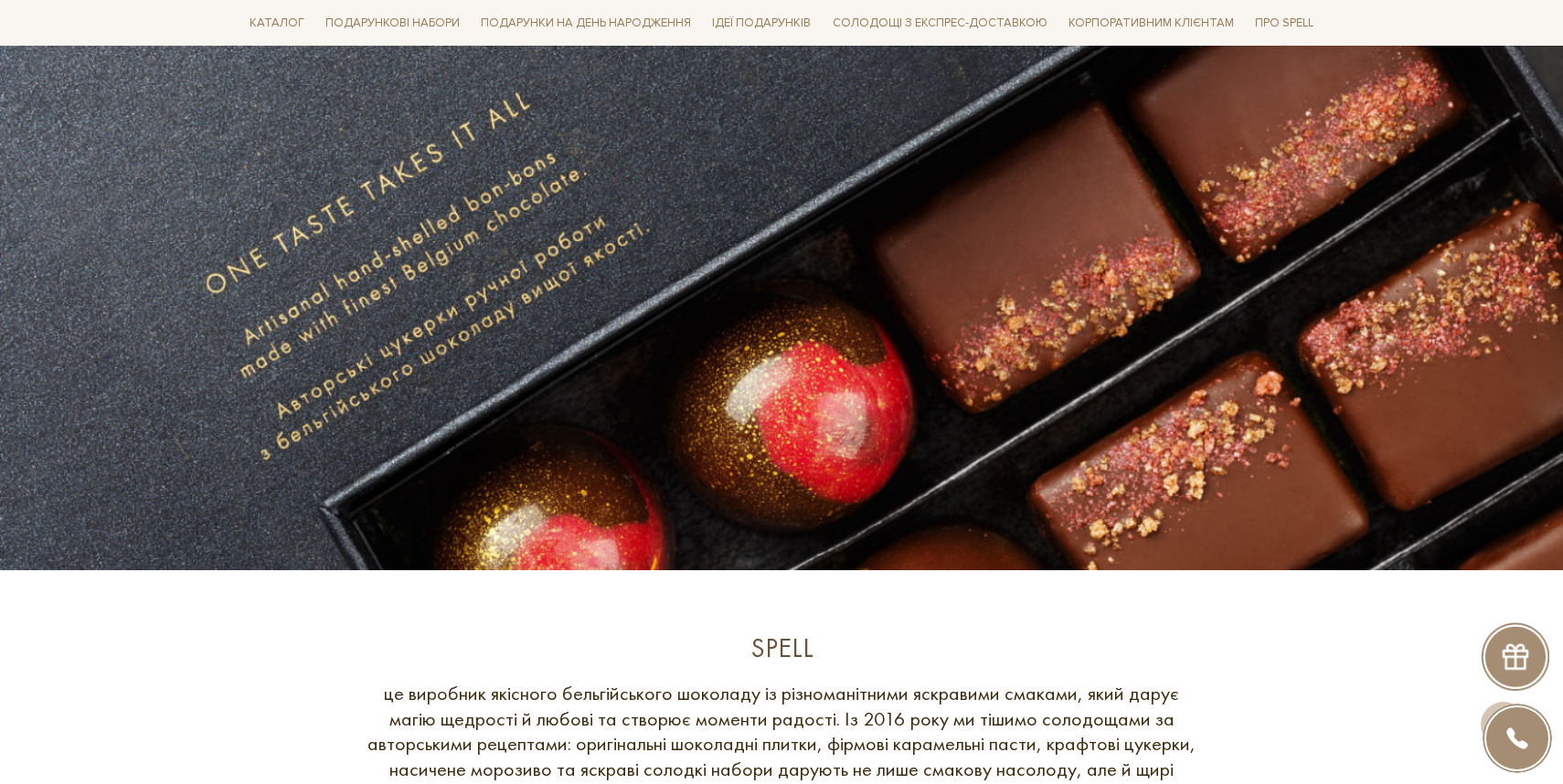
click at [885, 509] on section at bounding box center [782, 305] width 1563 height 530
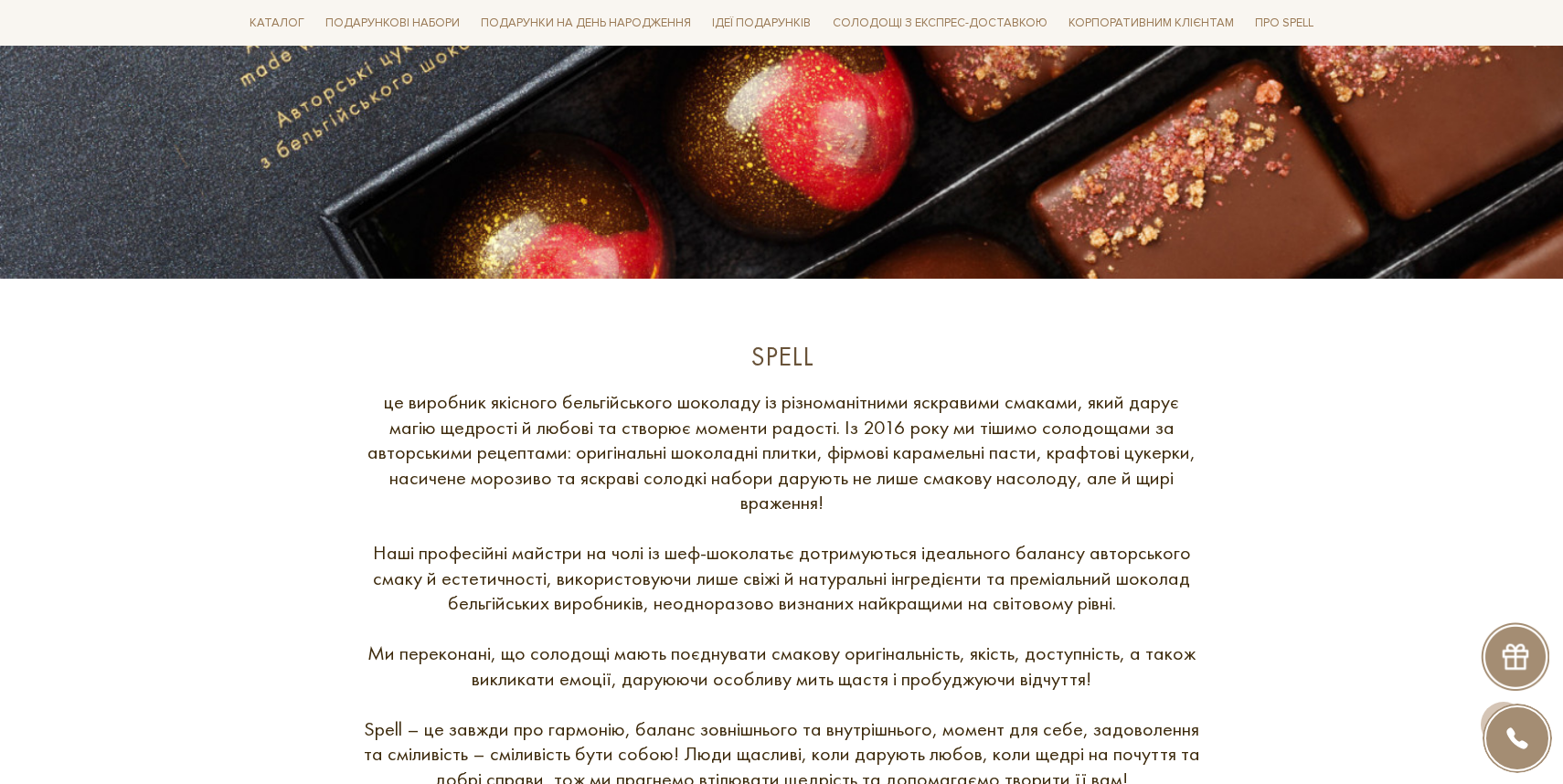
click at [885, 509] on div "це виробник якісного бельгійського шоколаду із різноманітними яскравими смаками…" at bounding box center [781, 590] width 841 height 402
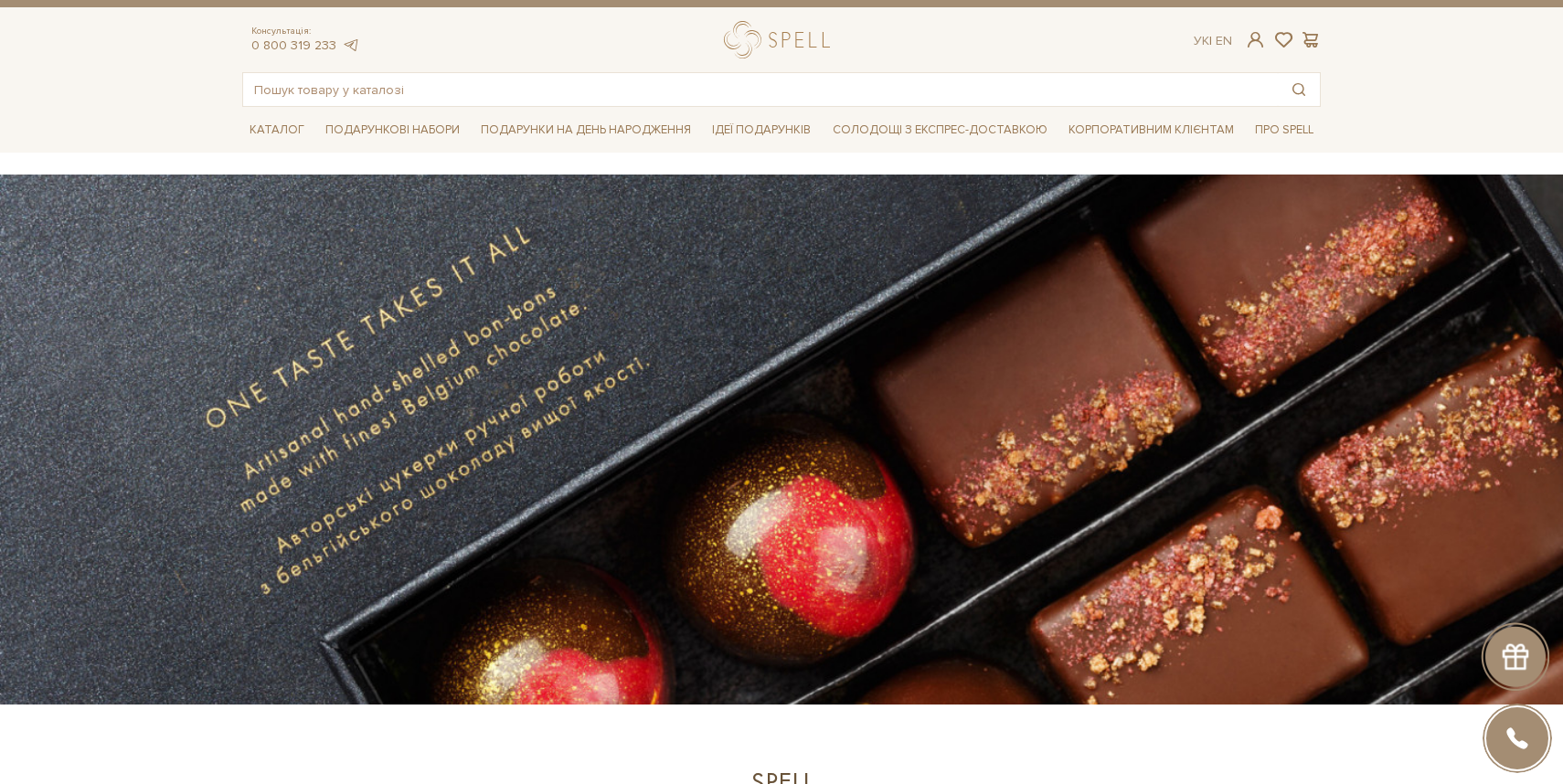
scroll to position [26, 0]
